Goal: Find specific page/section: Find specific page/section

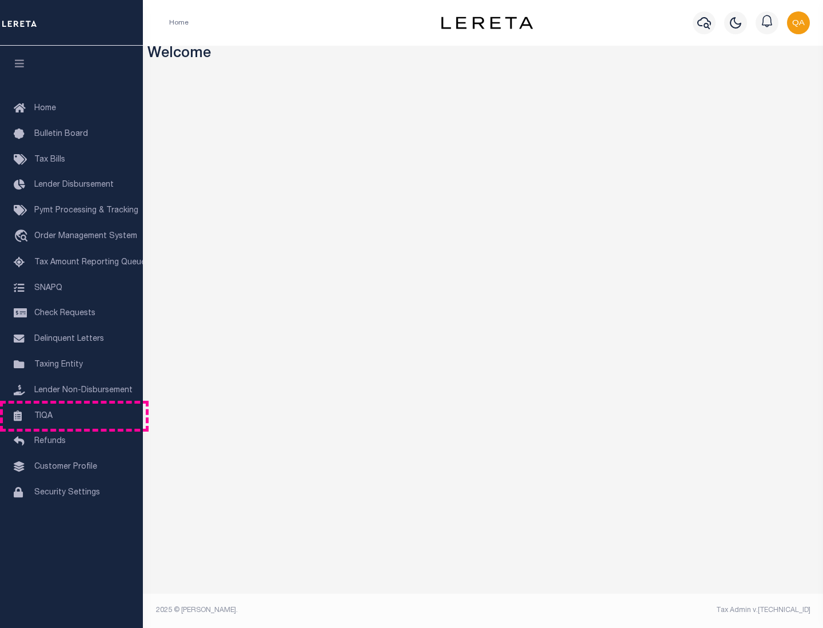
click at [71, 416] on link "TIQA" at bounding box center [71, 417] width 143 height 26
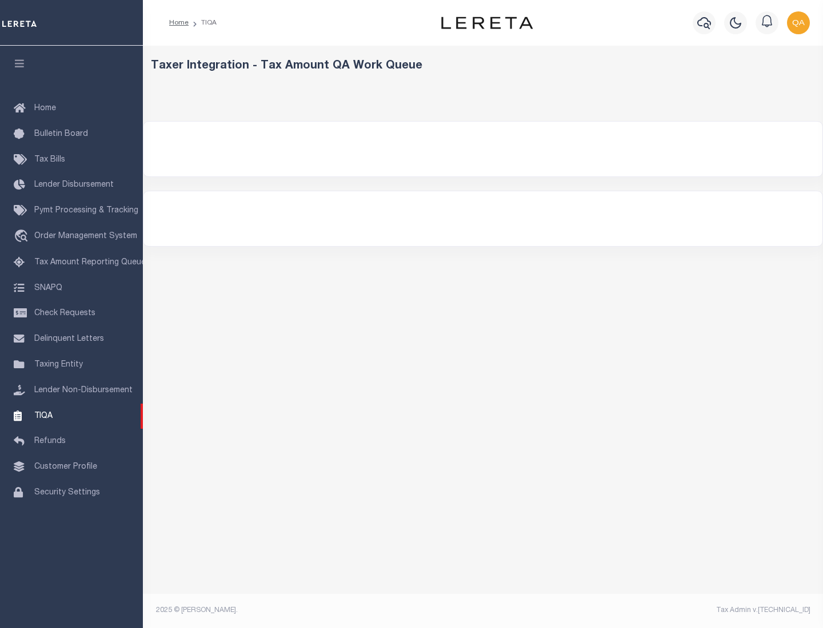
select select "200"
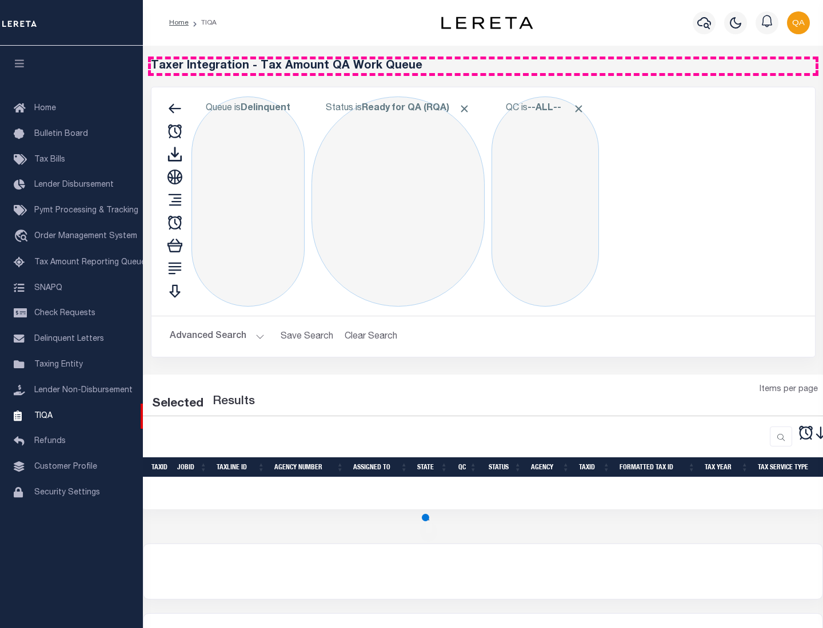
select select "200"
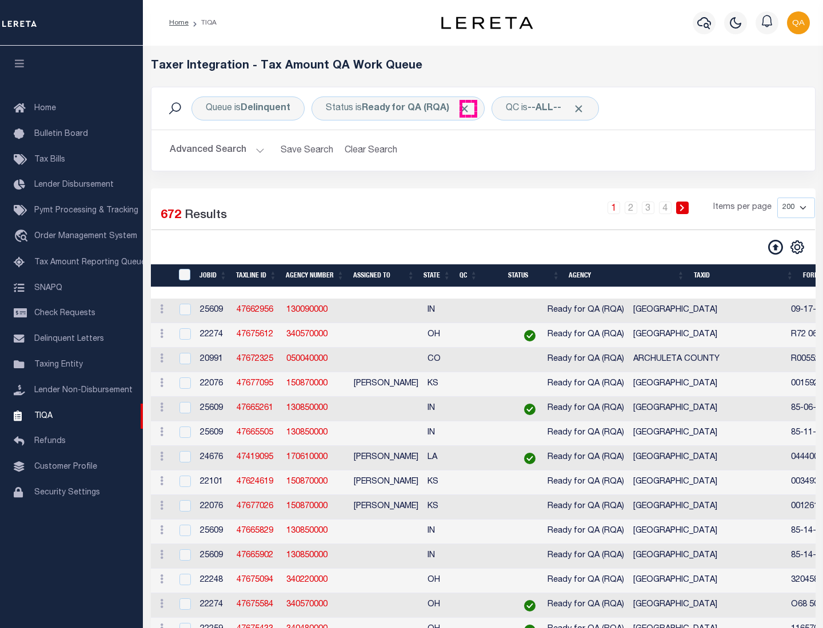
click at [468, 109] on span "Click to Remove" at bounding box center [464, 109] width 12 height 12
